Goal: Find specific page/section: Find specific page/section

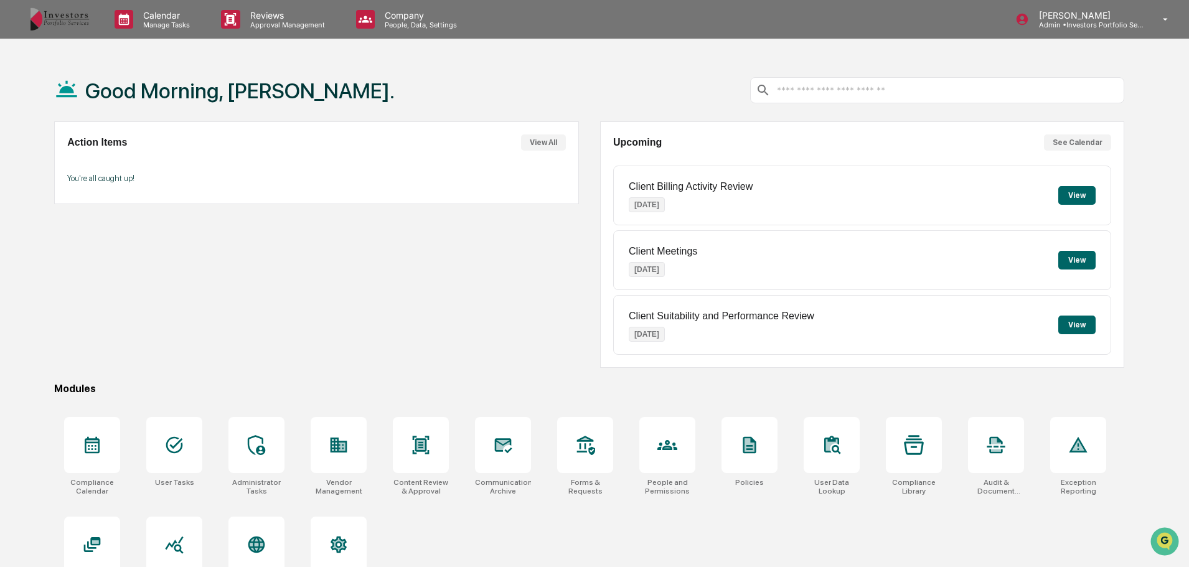
click at [1110, 5] on div "Thomas Bowman Admin • Investors Portfolio Services" at bounding box center [1096, 19] width 186 height 39
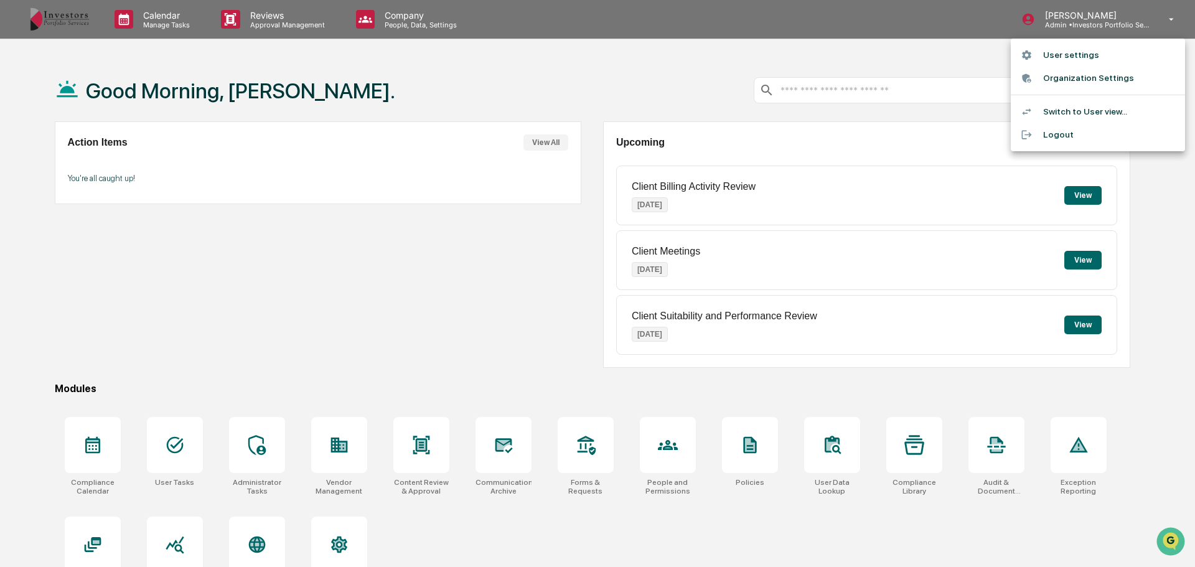
click at [522, 39] on div at bounding box center [597, 283] width 1195 height 567
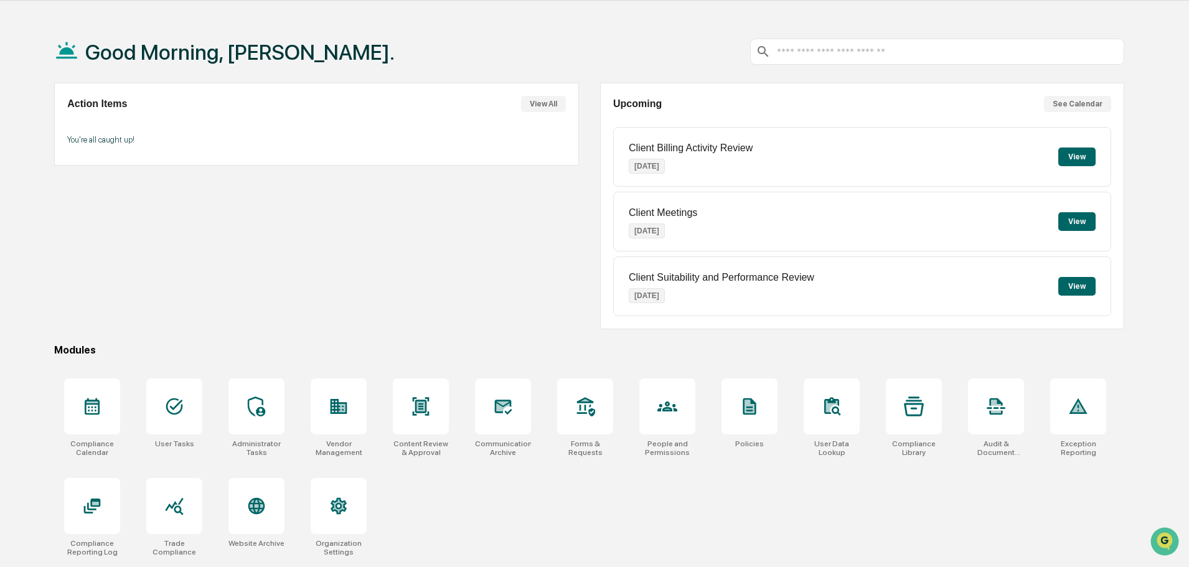
scroll to position [59, 0]
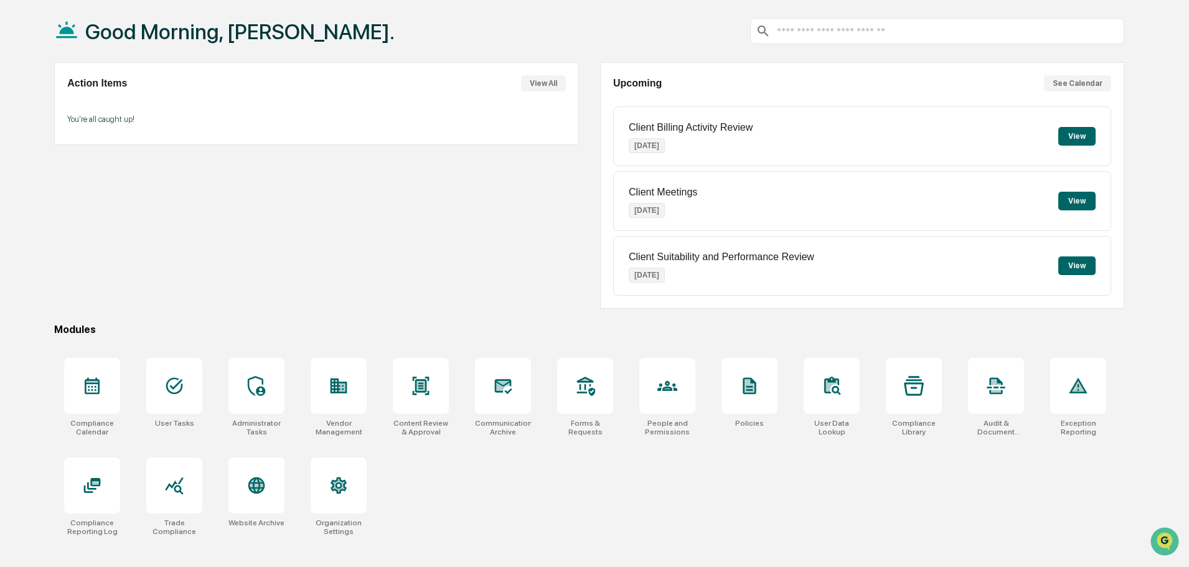
click at [819, 398] on div at bounding box center [831, 386] width 56 height 56
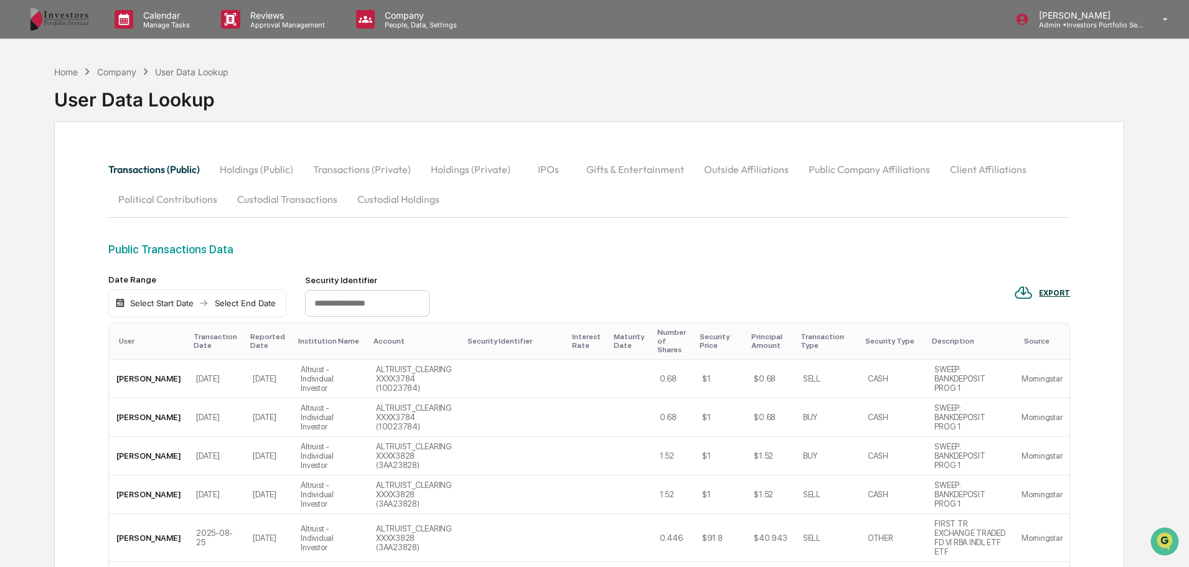
click at [302, 200] on button "Custodial Transactions" at bounding box center [287, 199] width 120 height 30
